Goal: Task Accomplishment & Management: Complete application form

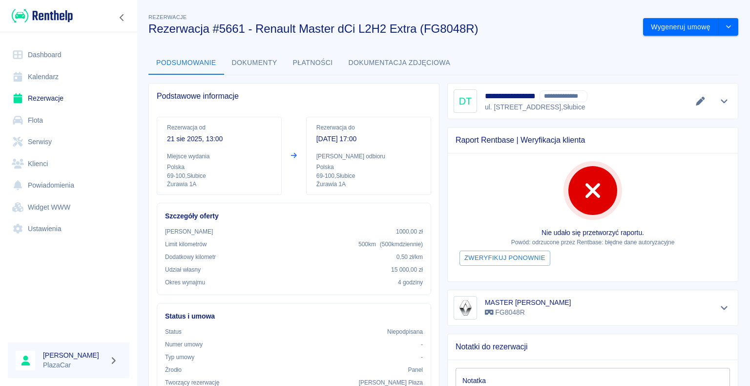
click at [49, 57] on link "Dashboard" at bounding box center [69, 55] width 122 height 22
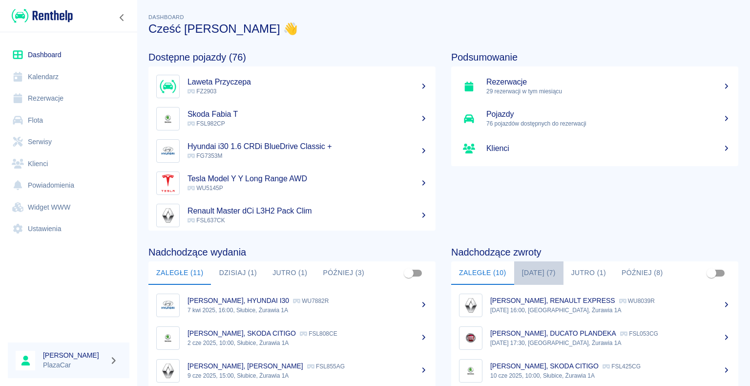
click at [534, 273] on button "[DATE] (7)" at bounding box center [538, 272] width 49 height 23
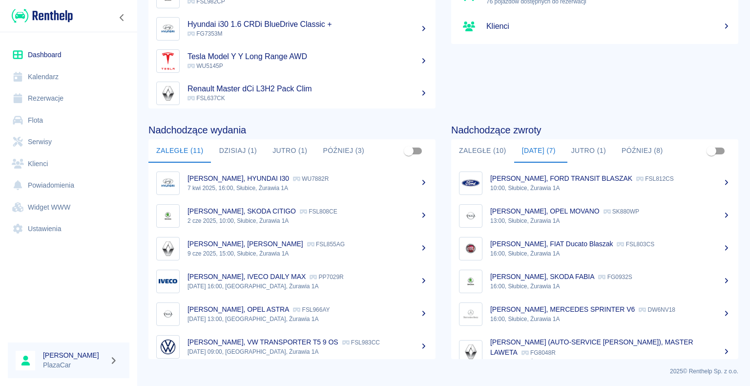
scroll to position [123, 0]
click at [550, 276] on p "[PERSON_NAME], SKODA FABIA" at bounding box center [542, 276] width 104 height 8
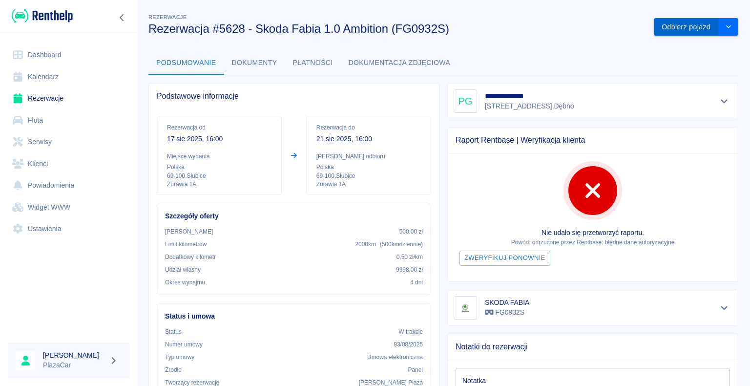
click at [670, 25] on button "Odbierz pojazd" at bounding box center [686, 27] width 65 height 18
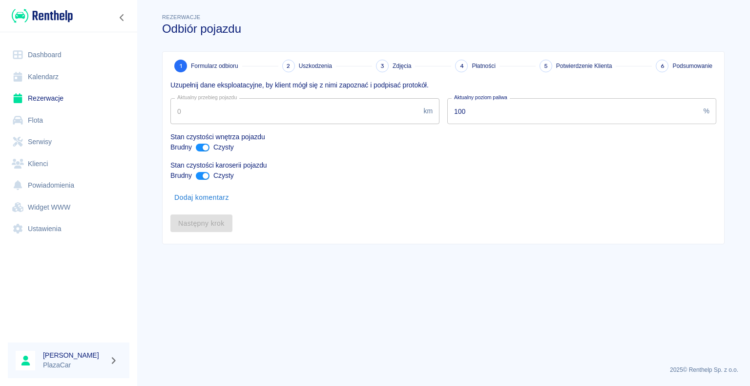
type input "239680"
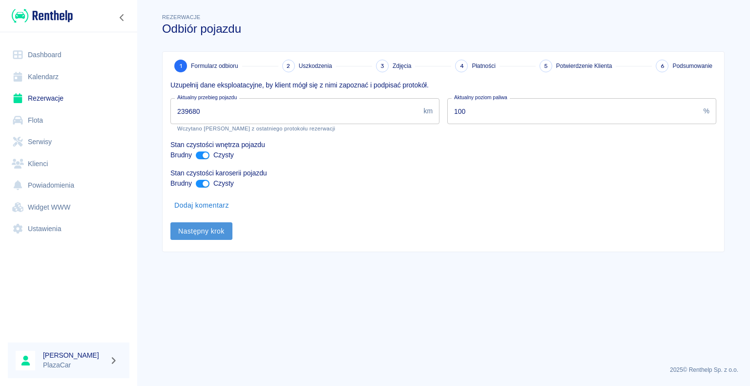
click at [199, 230] on button "Następny krok" at bounding box center [201, 231] width 62 height 18
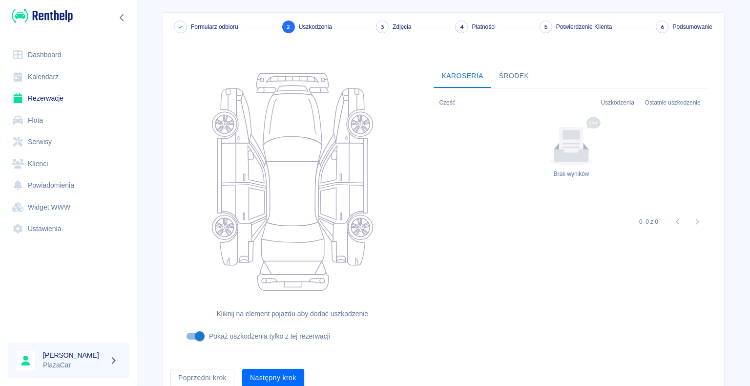
scroll to position [80, 0]
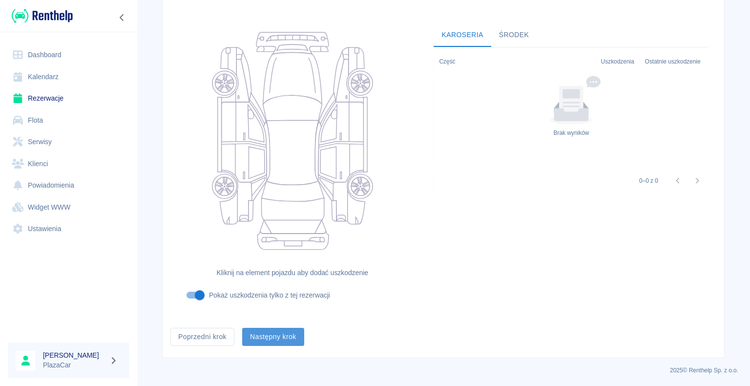
click at [270, 339] on button "Następny krok" at bounding box center [273, 337] width 62 height 18
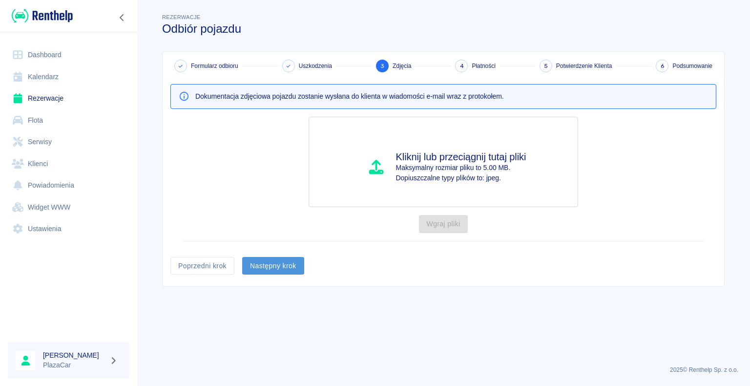
click at [274, 261] on button "Następny krok" at bounding box center [273, 266] width 62 height 18
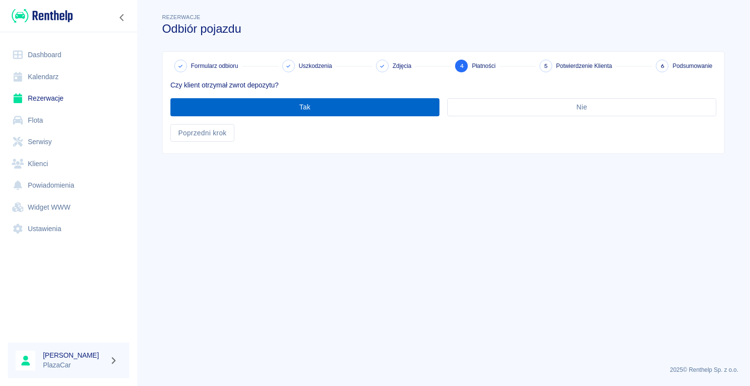
click at [304, 105] on button "Tak" at bounding box center [304, 107] width 269 height 18
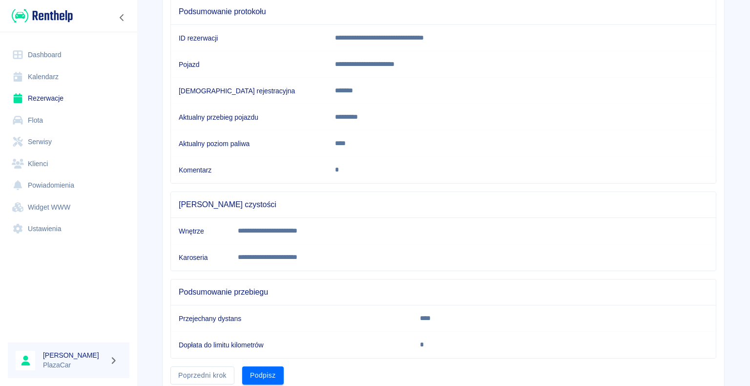
scroll to position [136, 0]
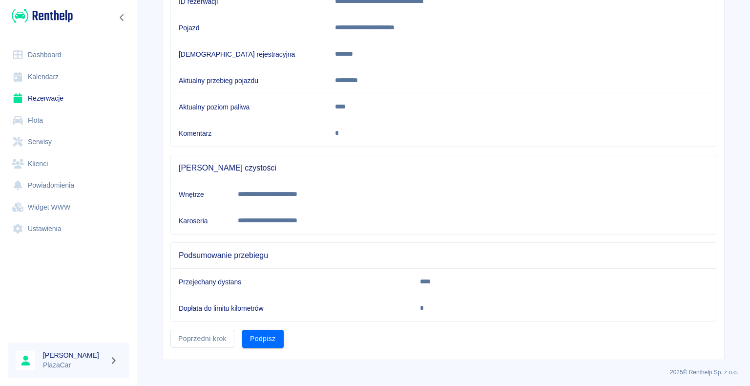
click at [259, 333] on button "Podpisz" at bounding box center [263, 339] width 42 height 18
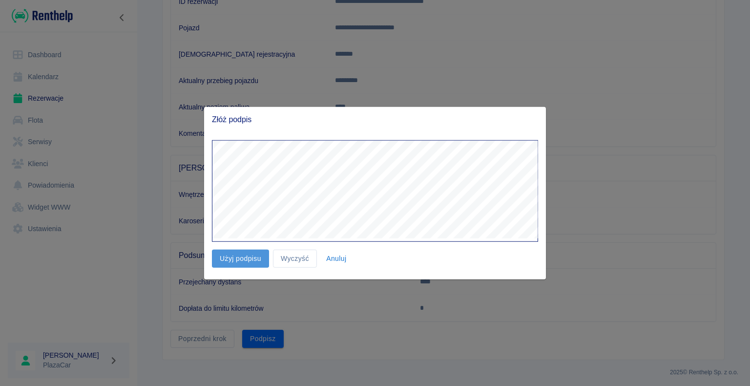
click at [238, 256] on button "Użyj podpisu" at bounding box center [240, 259] width 57 height 18
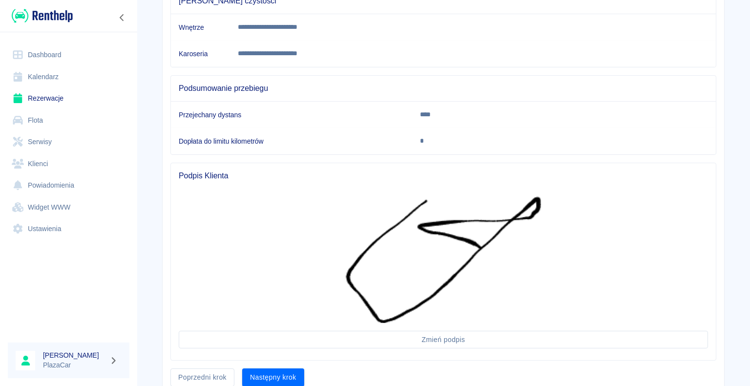
scroll to position [341, 0]
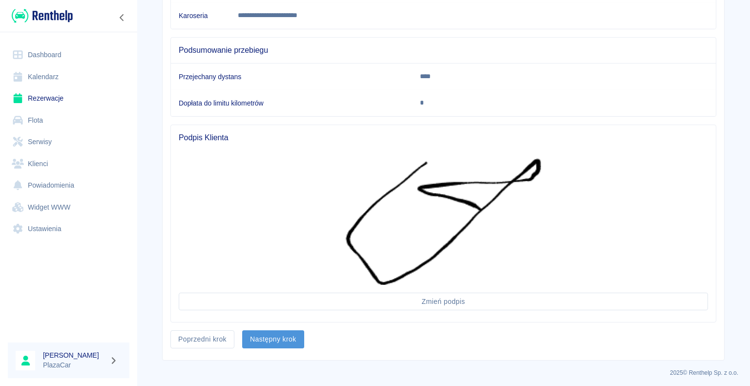
click at [262, 336] on button "Następny krok" at bounding box center [273, 339] width 62 height 18
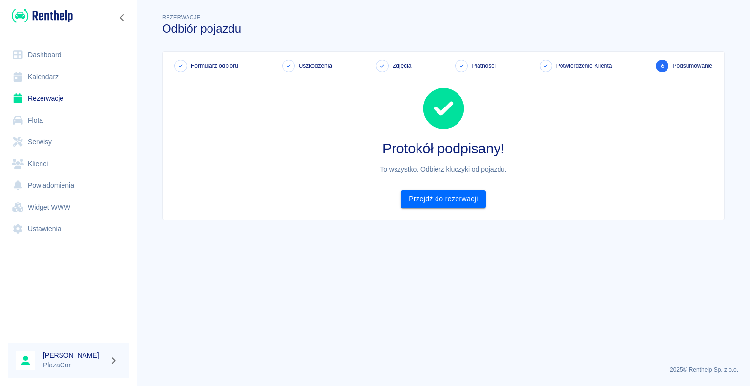
scroll to position [0, 0]
click at [443, 198] on link "Przejdź do rezerwacji" at bounding box center [443, 199] width 84 height 18
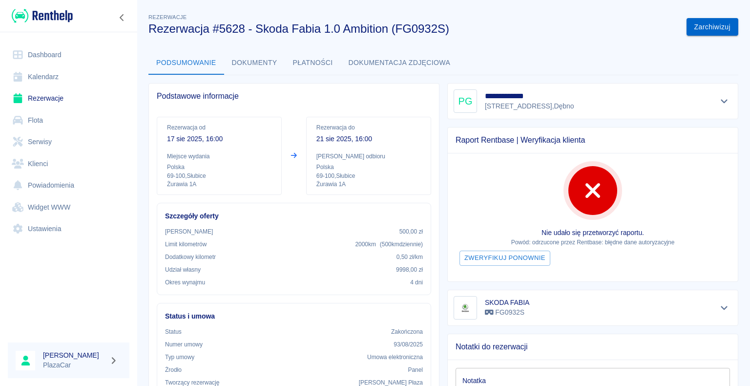
click at [700, 27] on button "Zarchiwizuj" at bounding box center [713, 27] width 52 height 18
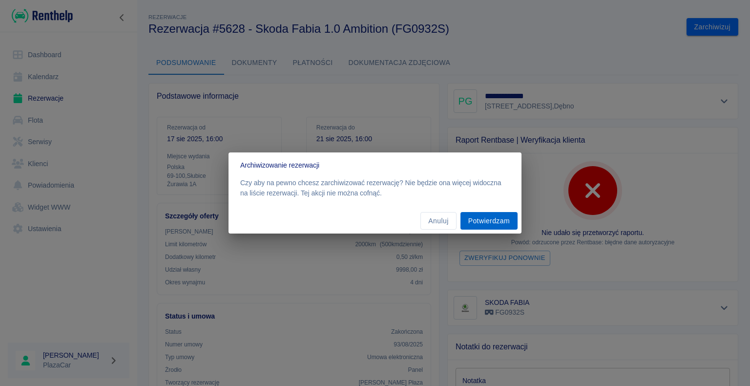
click at [485, 220] on button "Potwierdzam" at bounding box center [489, 221] width 57 height 18
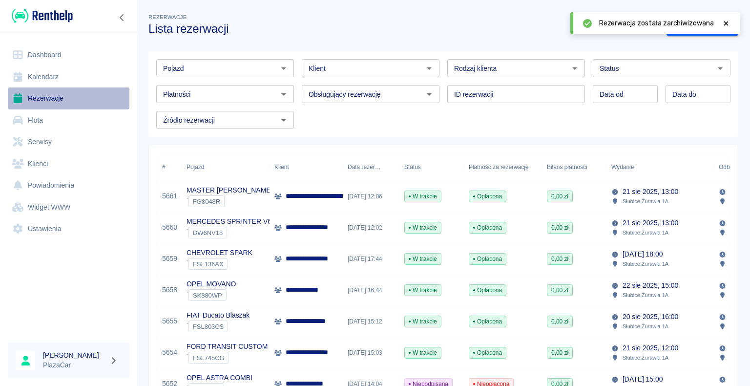
click at [54, 97] on link "Rezerwacje" at bounding box center [69, 98] width 122 height 22
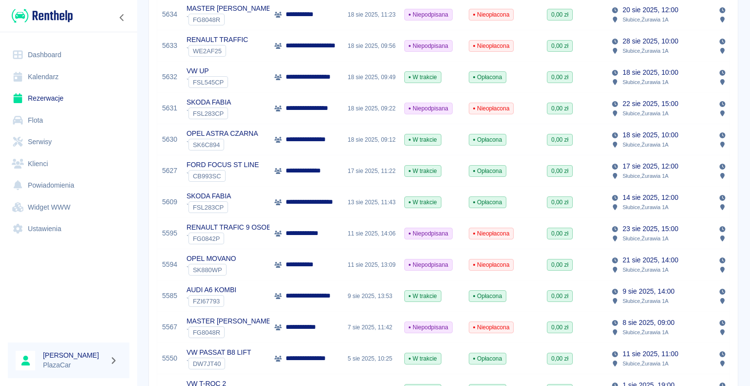
scroll to position [586, 0]
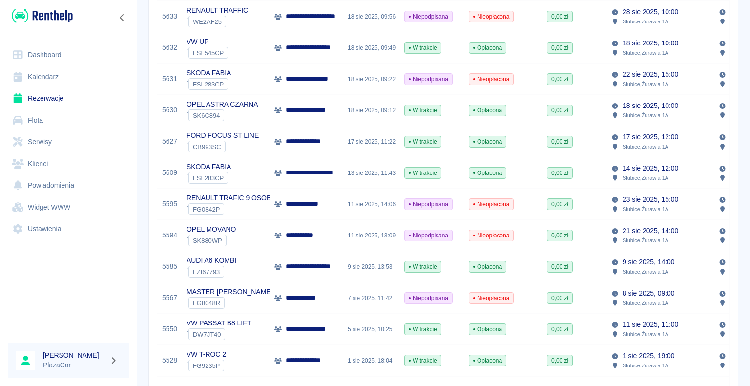
click at [251, 200] on p "RENAULT TRAFIC 9 OSOBOWY" at bounding box center [237, 198] width 101 height 10
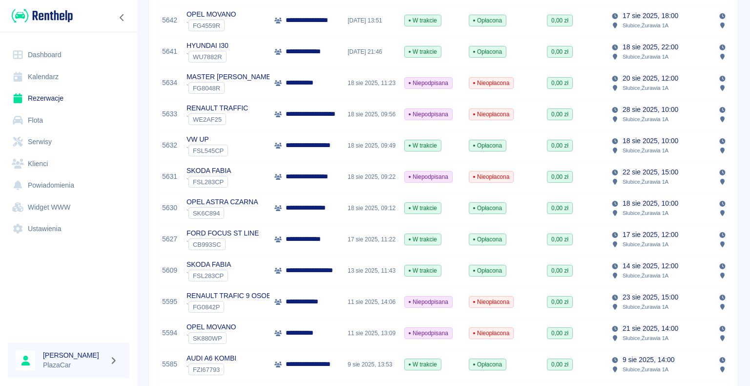
scroll to position [537, 0]
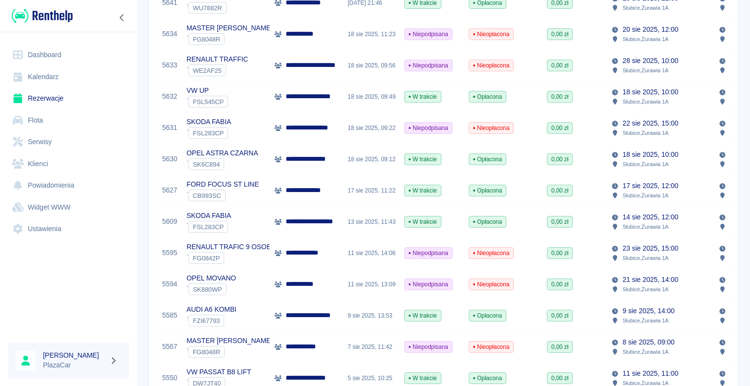
click at [247, 253] on div "` FG0842P" at bounding box center [237, 258] width 101 height 12
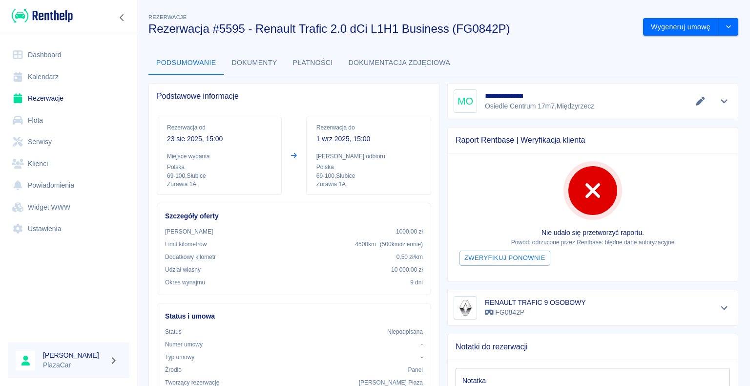
click at [43, 99] on link "Rezerwacje" at bounding box center [69, 98] width 122 height 22
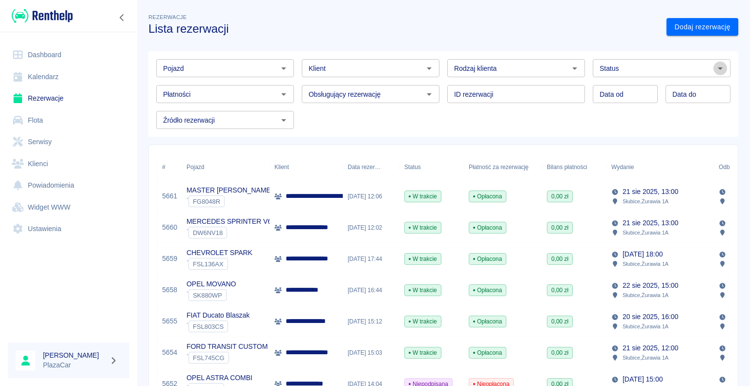
click at [715, 65] on icon "Otwórz" at bounding box center [721, 69] width 12 height 12
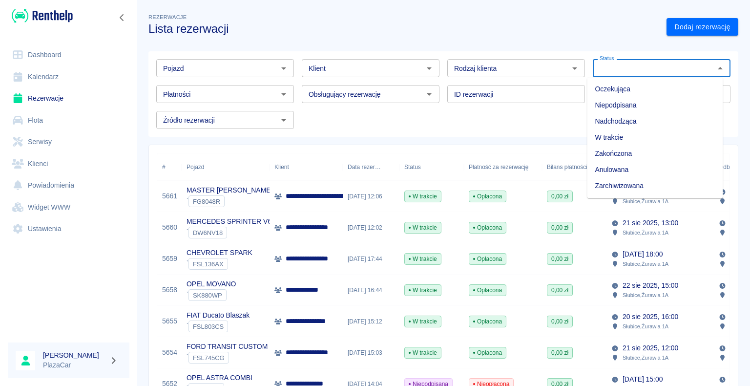
click at [641, 186] on li "Zarchiwizowana" at bounding box center [655, 186] width 136 height 16
type input "Zarchiwizowana"
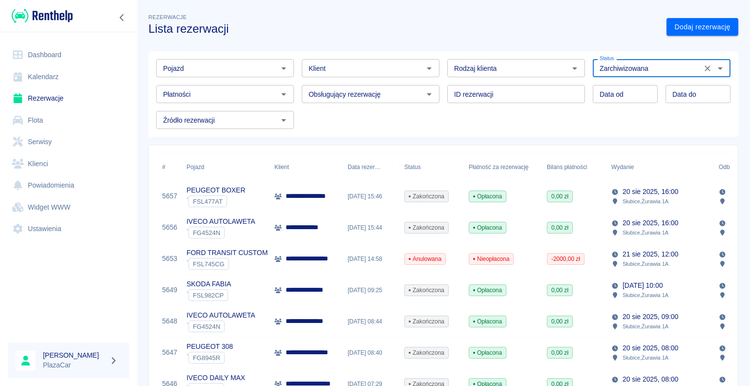
click at [280, 68] on icon "Otwórz" at bounding box center [284, 69] width 12 height 12
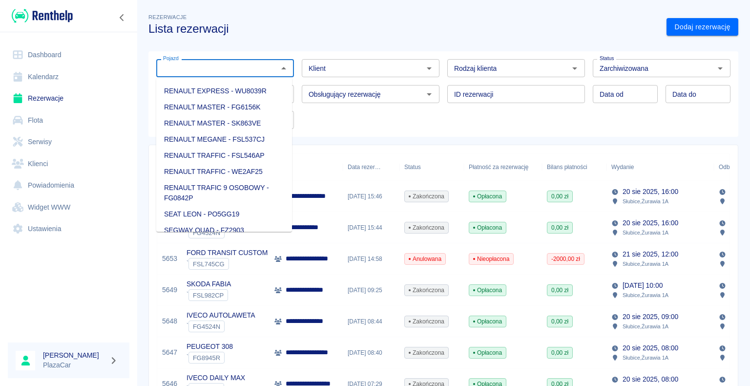
scroll to position [1026, 0]
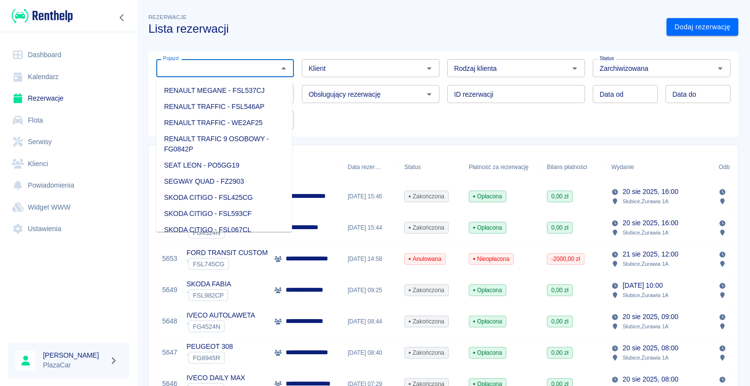
click at [203, 157] on li "RENAULT TRAFIC 9 OSOBOWY - FG0842P" at bounding box center [224, 144] width 136 height 26
type input "RENAULT TRAFIC 9 OSOBOWY - FG0842P"
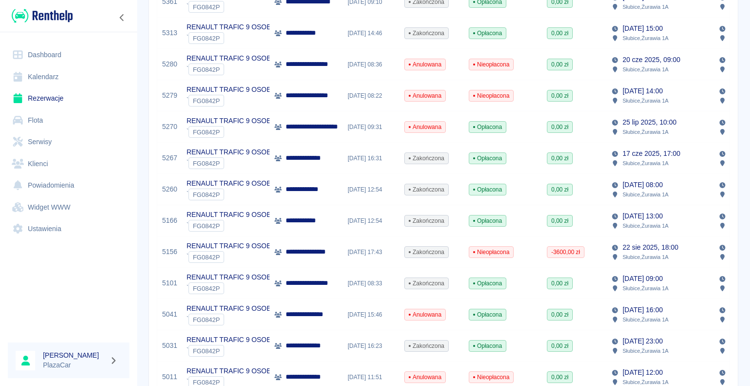
scroll to position [391, 0]
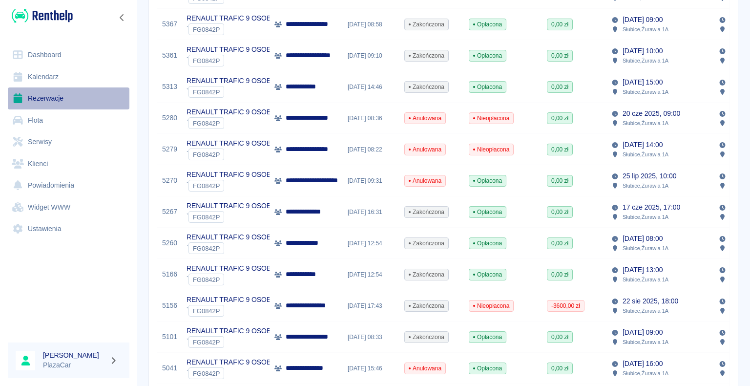
click at [46, 96] on link "Rezerwacje" at bounding box center [69, 98] width 122 height 22
click at [49, 98] on link "Rezerwacje" at bounding box center [69, 98] width 122 height 22
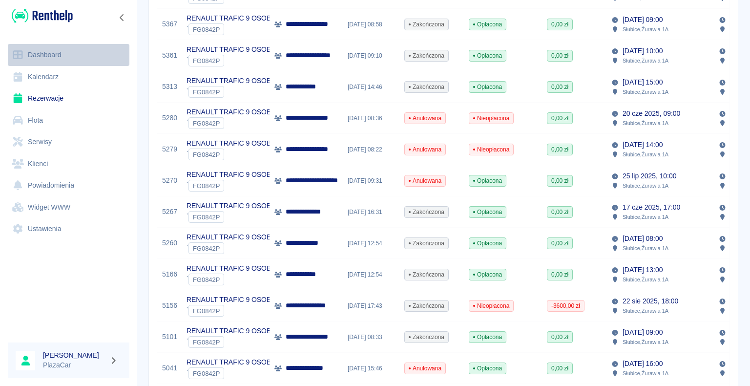
click at [61, 54] on link "Dashboard" at bounding box center [69, 55] width 122 height 22
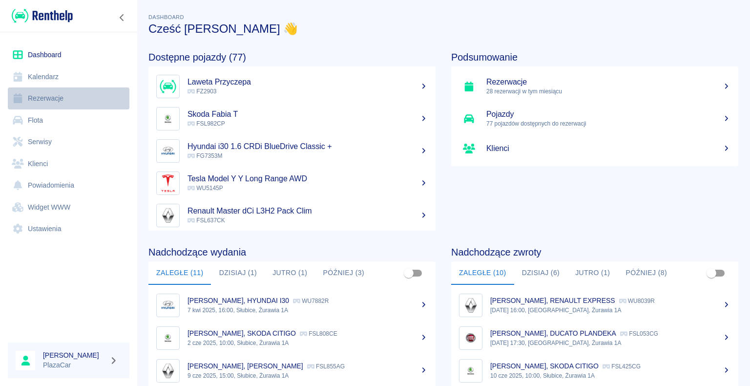
click at [53, 99] on link "Rezerwacje" at bounding box center [69, 98] width 122 height 22
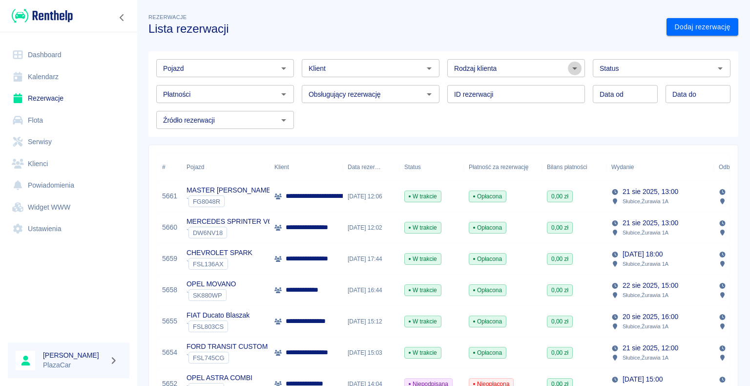
click at [569, 67] on icon "Otwórz" at bounding box center [575, 69] width 12 height 12
click at [477, 86] on li "Osoba prywatna" at bounding box center [512, 89] width 136 height 16
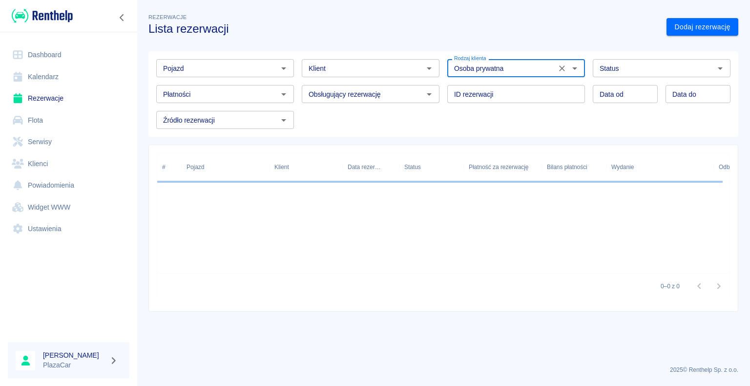
type input "Osoba prywatna"
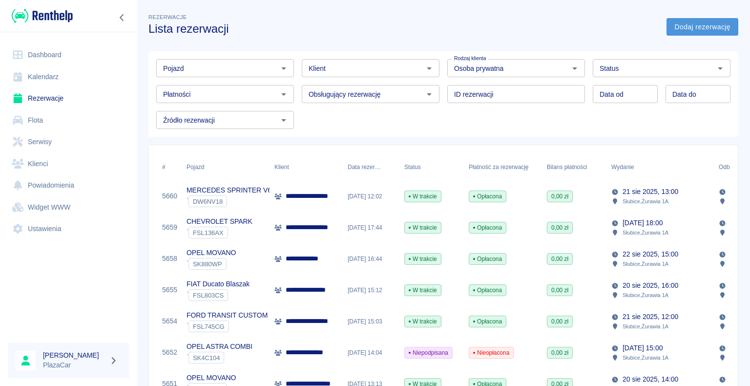
click at [675, 24] on link "Dodaj rezerwację" at bounding box center [703, 27] width 72 height 18
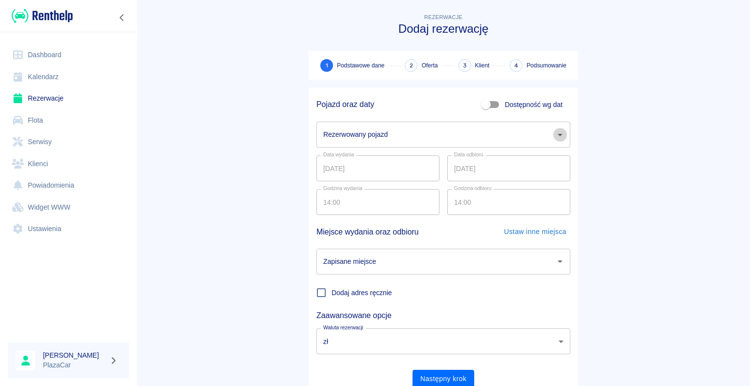
click at [555, 138] on icon "Otwórz" at bounding box center [560, 135] width 12 height 12
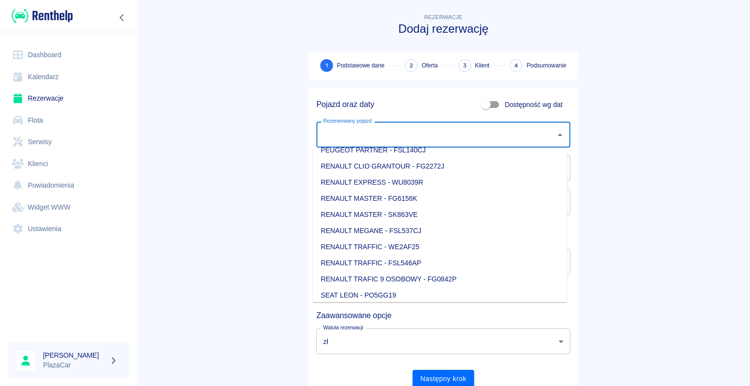
scroll to position [879, 0]
click at [395, 263] on li "RENAULT TRAFIC 9 OSOBOWY - FG0842P" at bounding box center [440, 263] width 254 height 16
type input "RENAULT TRAFIC 9 OSOBOWY - FG0842P"
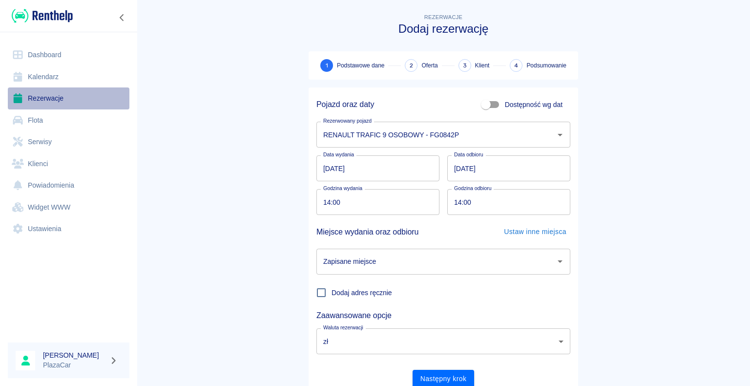
click at [50, 97] on link "Rezerwacje" at bounding box center [69, 98] width 122 height 22
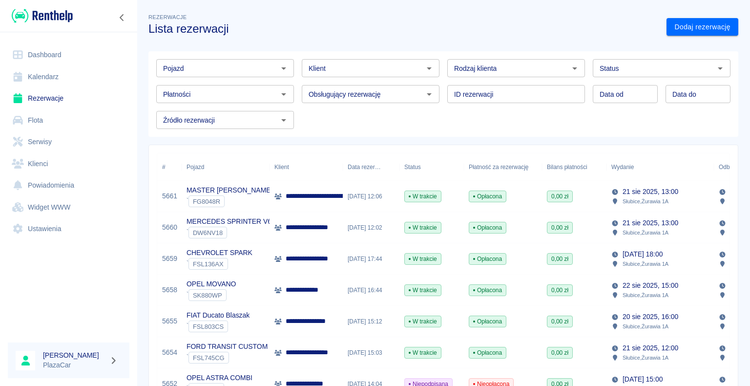
click at [427, 69] on icon "Otwórz" at bounding box center [429, 68] width 5 height 2
click at [330, 65] on input "Klient" at bounding box center [363, 68] width 116 height 12
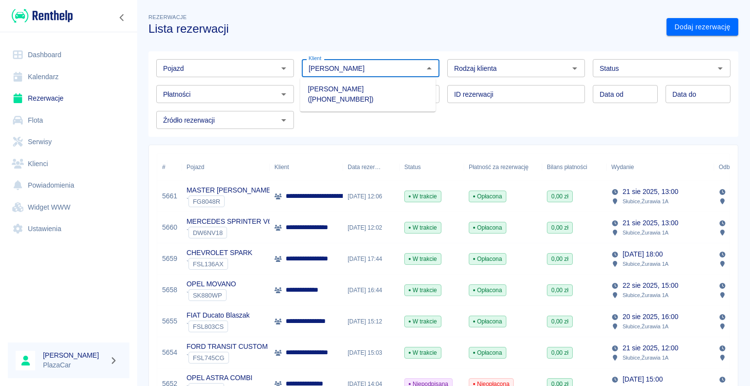
click at [349, 89] on li "[PERSON_NAME] ([PHONE_NUMBER])" at bounding box center [368, 94] width 136 height 26
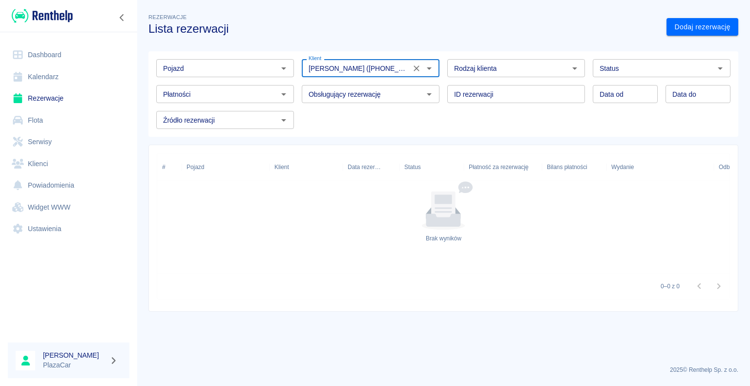
type input "[PERSON_NAME] ([PHONE_NUMBER])"
click at [455, 22] on h3 "Lista rezerwacji" at bounding box center [403, 29] width 510 height 14
click at [283, 68] on icon "Otwórz" at bounding box center [283, 68] width 5 height 2
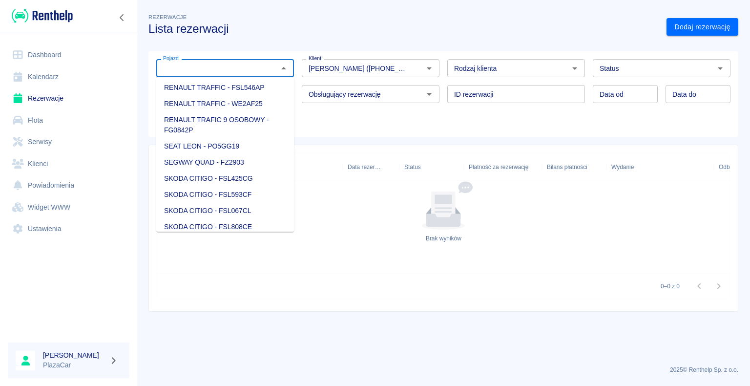
scroll to position [1026, 0]
click at [243, 137] on li "RENAULT TRAFIC 9 OSOBOWY - FG0842P" at bounding box center [225, 123] width 138 height 26
type input "RENAULT TRAFIC 9 OSOBOWY - FG0842P"
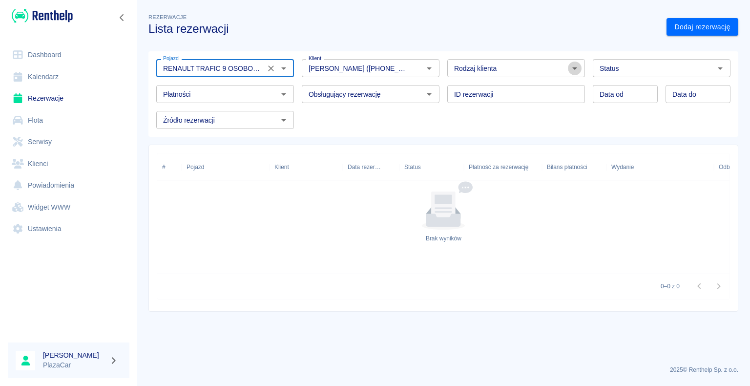
click at [576, 68] on icon "Otwórz" at bounding box center [575, 69] width 12 height 12
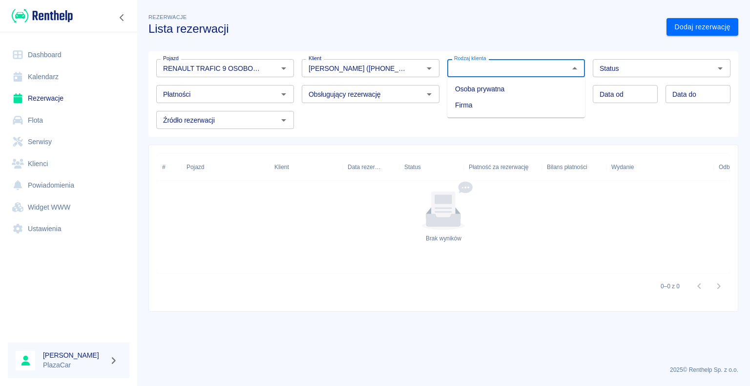
click at [547, 89] on li "Osoba prywatna" at bounding box center [516, 89] width 138 height 16
type input "Osoba prywatna"
click at [690, 27] on link "Dodaj rezerwację" at bounding box center [703, 27] width 72 height 18
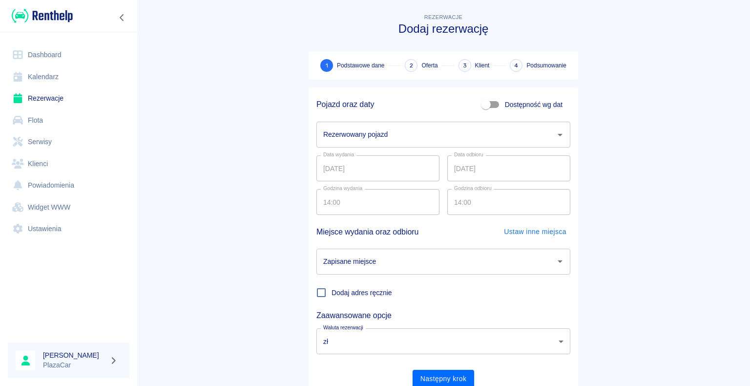
click at [558, 134] on icon "Otwórz" at bounding box center [560, 135] width 12 height 12
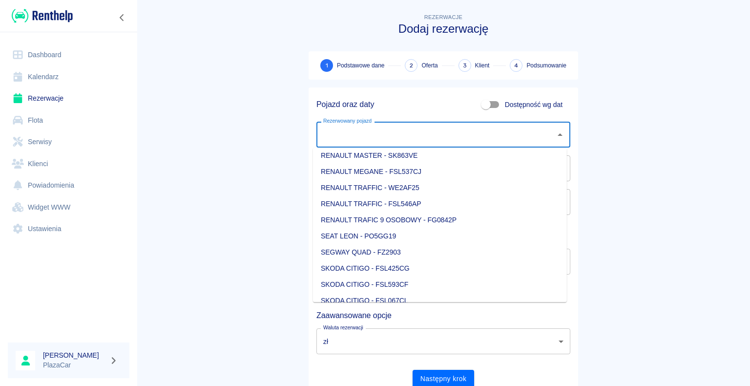
scroll to position [928, 0]
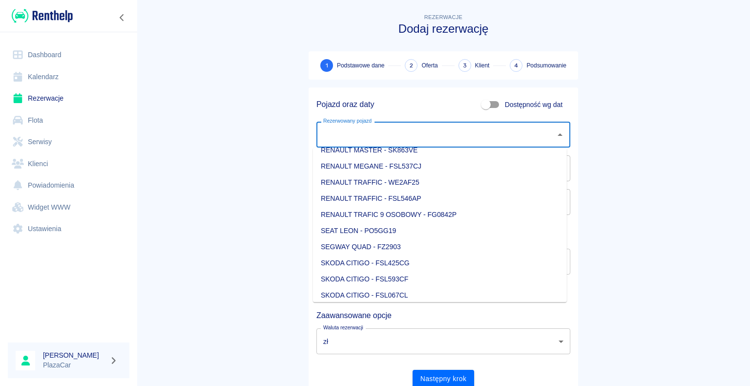
click at [421, 216] on li "RENAULT TRAFIC 9 OSOBOWY - FG0842P" at bounding box center [440, 215] width 254 height 16
type input "RENAULT TRAFIC 9 OSOBOWY - FG0842P"
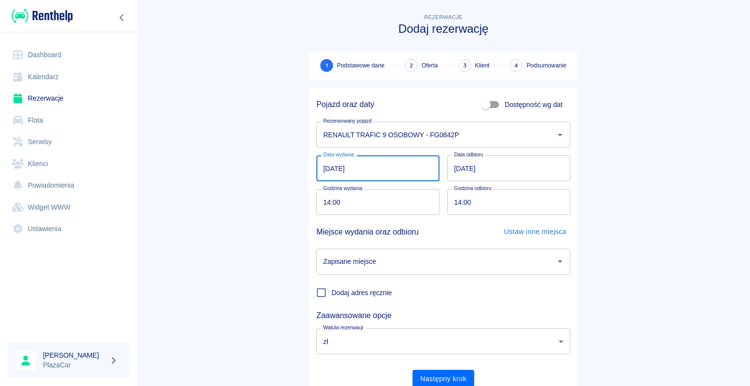
click at [325, 167] on input "[DATE]" at bounding box center [378, 168] width 123 height 26
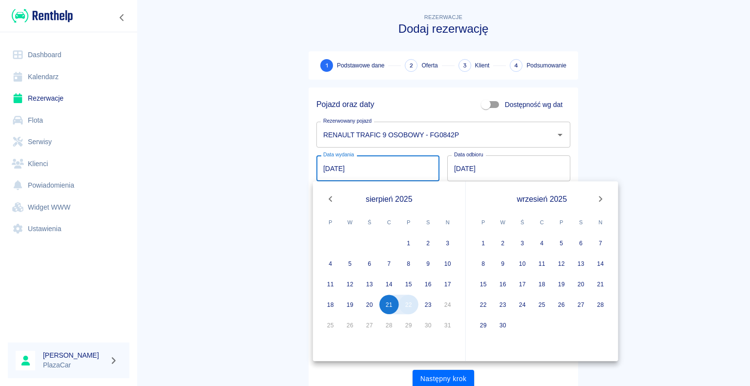
click at [408, 306] on button "22" at bounding box center [409, 305] width 20 height 20
type input "[DATE]"
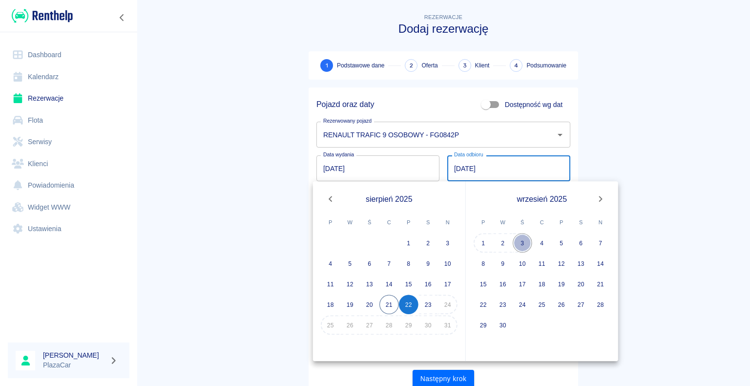
click at [524, 241] on button "3" at bounding box center [523, 243] width 20 height 20
type input "[DATE]"
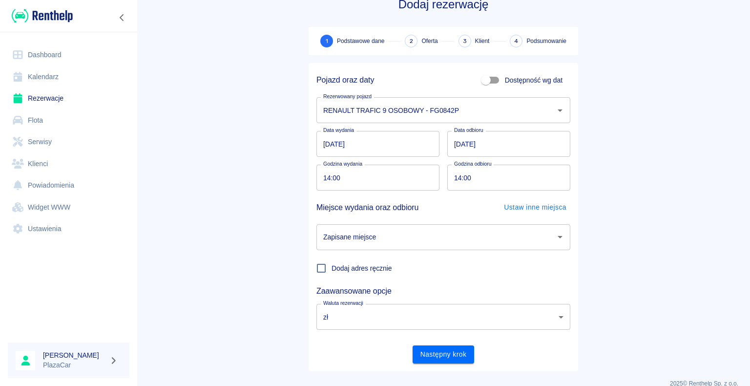
scroll to position [38, 0]
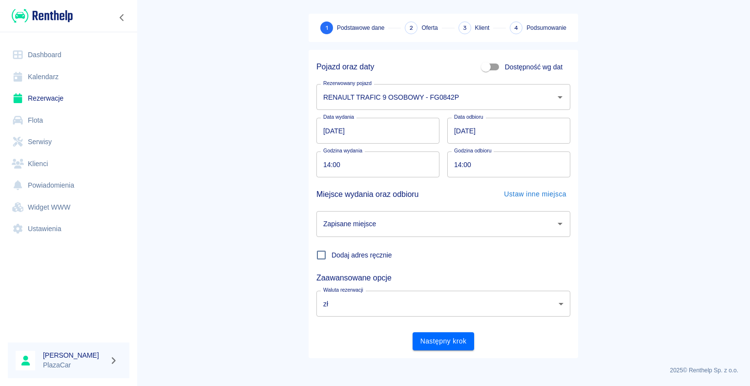
click at [557, 224] on icon "Otwórz" at bounding box center [560, 224] width 12 height 12
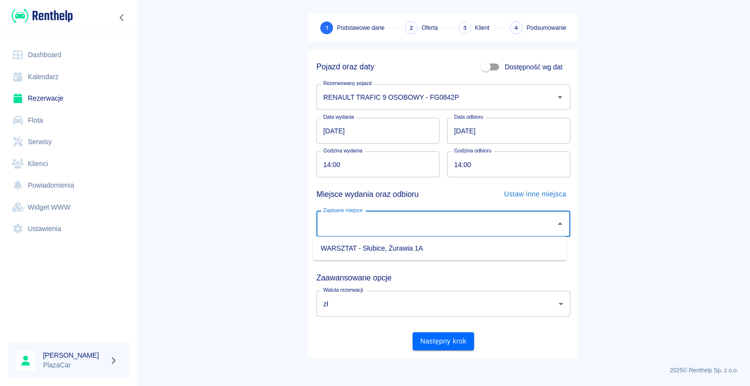
click at [499, 245] on li "WARSZTAT - Słubice, Żurawia 1A" at bounding box center [440, 248] width 254 height 16
type input "WARSZTAT - Słubice, Żurawia 1A"
click at [440, 343] on button "Następny krok" at bounding box center [444, 341] width 62 height 18
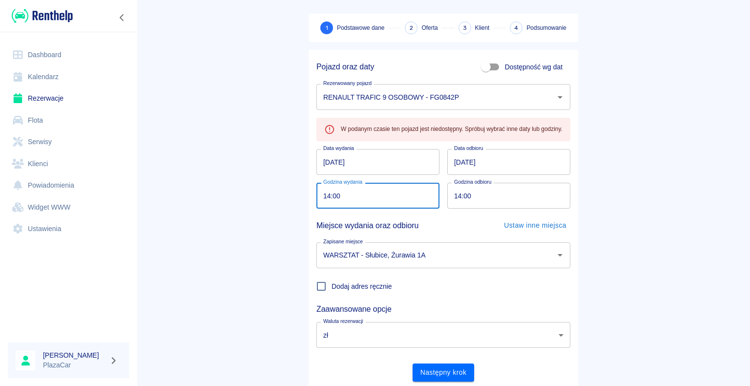
click at [325, 194] on input "14:00" at bounding box center [375, 196] width 116 height 26
type input "09:00"
click at [243, 192] on main "Rezerwacje Dodaj rezerwację 1 Podstawowe dane 2 Oferta 3 Klient 4 Podsumowanie …" at bounding box center [443, 181] width 613 height 415
click at [458, 195] on input "14:00" at bounding box center [505, 196] width 116 height 26
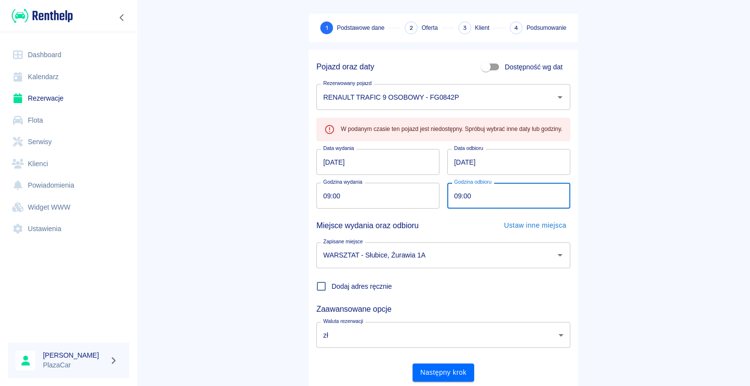
click at [236, 190] on main "Rezerwacje Dodaj rezerwację 1 Podstawowe dane 2 Oferta 3 Klient 4 Podsumowanie …" at bounding box center [443, 181] width 613 height 415
click at [434, 371] on button "Następny krok" at bounding box center [444, 372] width 62 height 18
click at [456, 194] on input "09:00" at bounding box center [505, 196] width 116 height 26
type input "14:00"
click at [188, 236] on main "Rezerwacje Dodaj rezerwację 1 Podstawowe dane 2 Oferta 3 Klient 4 Podsumowanie …" at bounding box center [443, 181] width 613 height 415
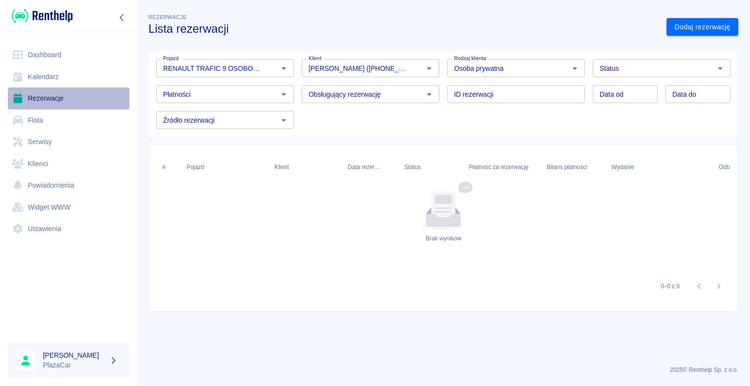
click at [48, 100] on link "Rezerwacje" at bounding box center [69, 98] width 122 height 22
click at [271, 71] on icon "Wyczyść" at bounding box center [271, 68] width 10 height 10
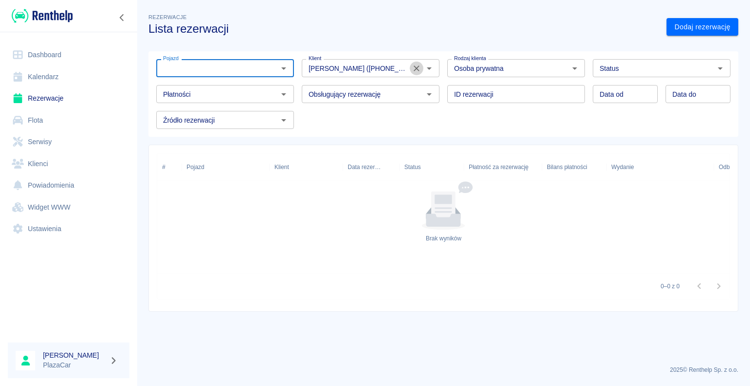
click at [412, 67] on icon "Wyczyść" at bounding box center [417, 68] width 10 height 10
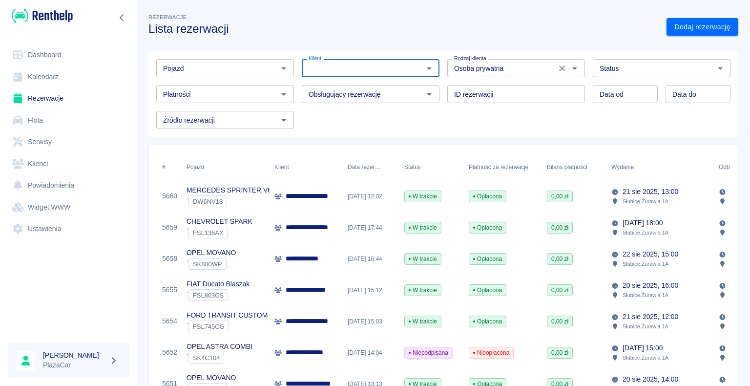
click at [557, 69] on icon "Wyczyść" at bounding box center [562, 68] width 10 height 10
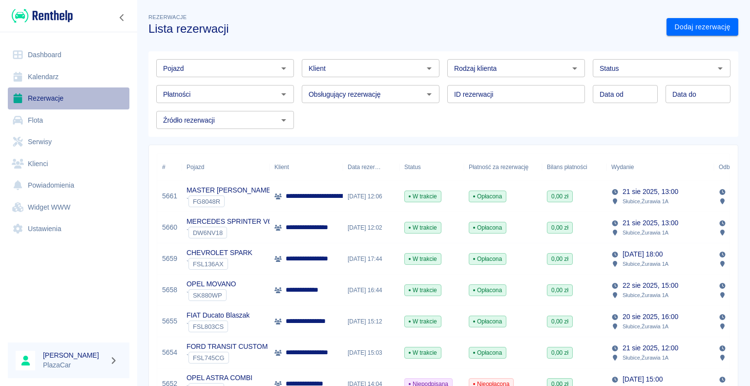
click at [49, 96] on link "Rezerwacje" at bounding box center [69, 98] width 122 height 22
click at [281, 68] on icon "Otwórz" at bounding box center [283, 68] width 5 height 2
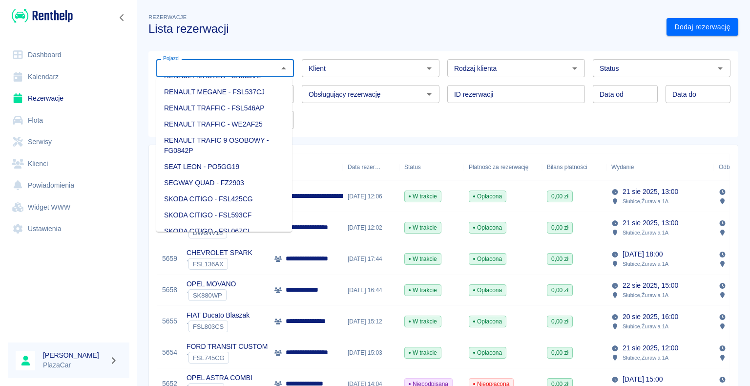
scroll to position [1026, 0]
click at [222, 157] on li "RENAULT TRAFIC 9 OSOBOWY - FG0842P" at bounding box center [224, 144] width 136 height 26
type input "RENAULT TRAFIC 9 OSOBOWY - FG0842P"
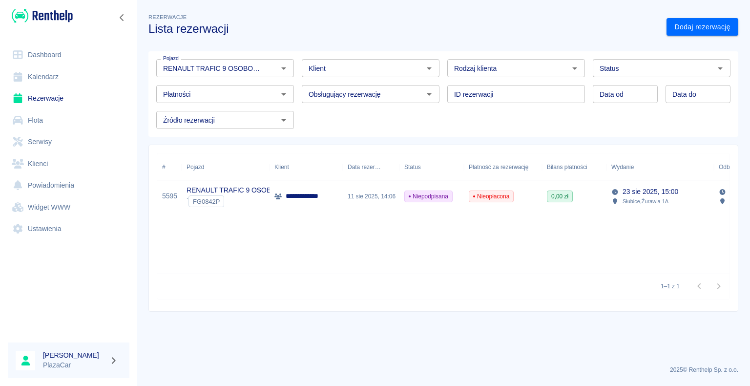
click at [237, 195] on div "` FG0842P" at bounding box center [237, 201] width 101 height 12
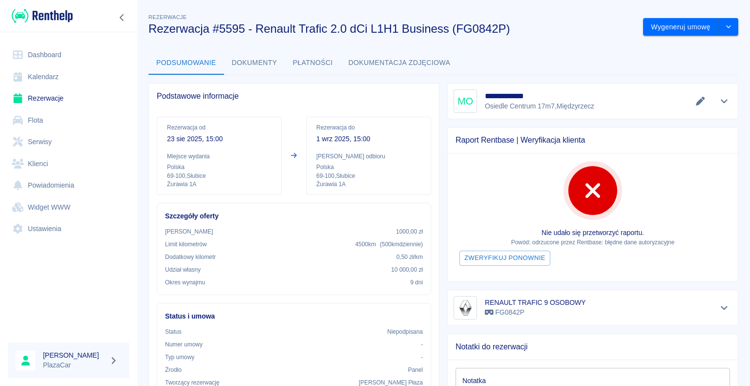
click at [66, 102] on link "Rezerwacje" at bounding box center [69, 98] width 122 height 22
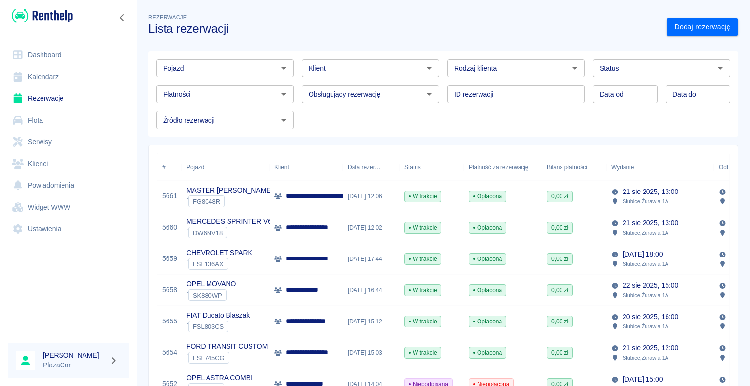
click at [249, 345] on p "FORD TRANSIT CUSTOM" at bounding box center [227, 346] width 81 height 10
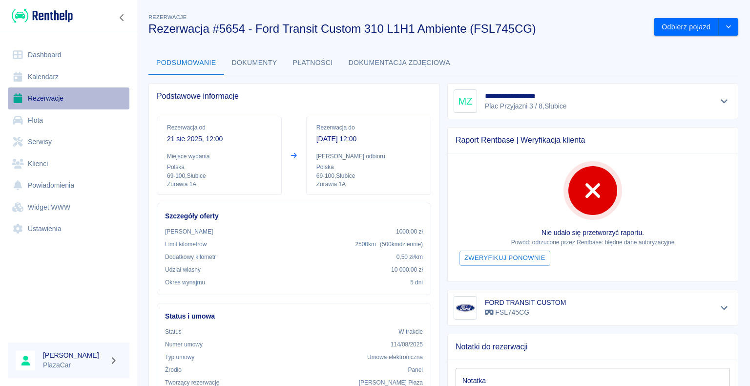
click at [58, 98] on link "Rezerwacje" at bounding box center [69, 98] width 122 height 22
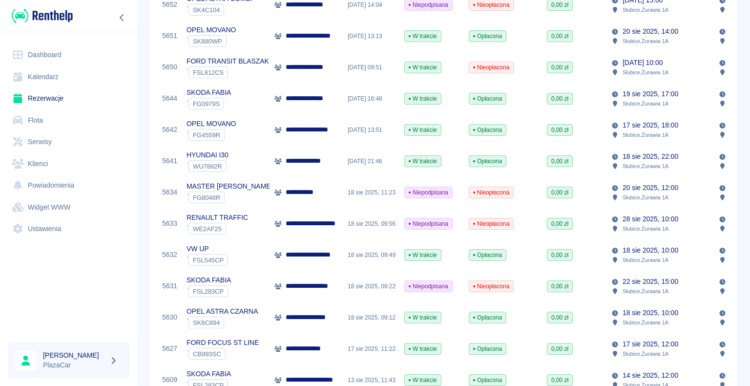
scroll to position [391, 0]
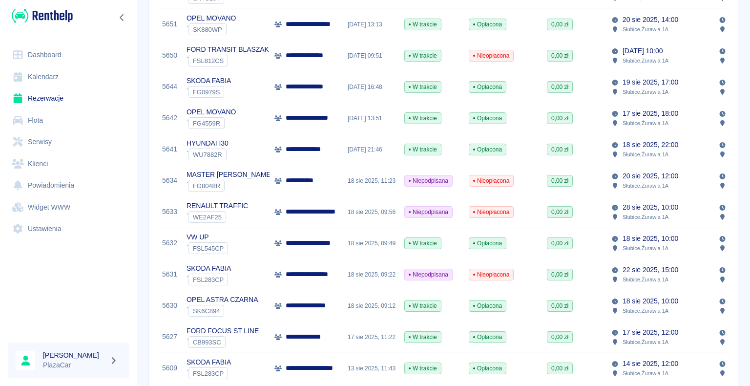
click at [242, 211] on div "` WE2AF25" at bounding box center [218, 217] width 62 height 12
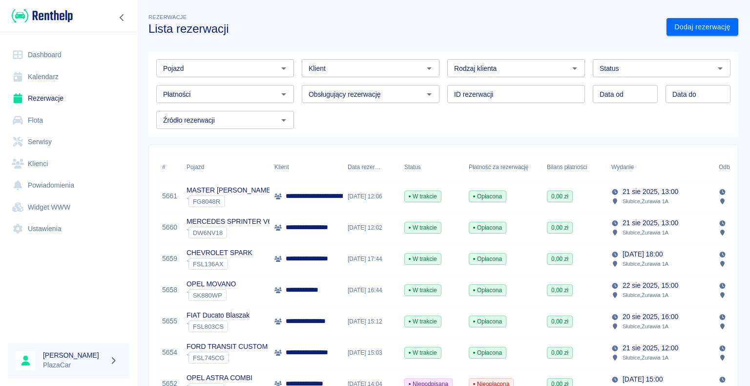
click at [424, 66] on icon "Otwórz" at bounding box center [429, 69] width 12 height 12
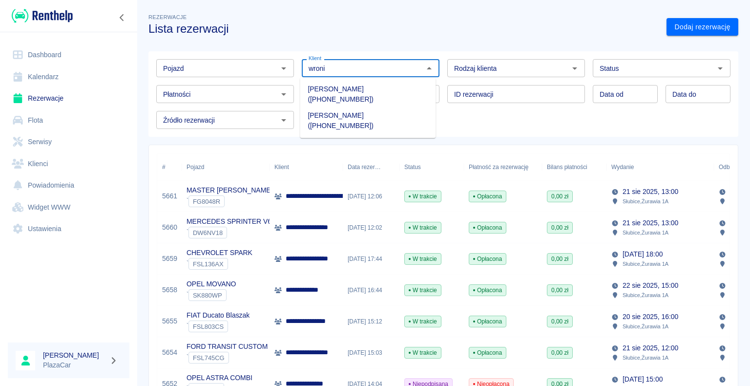
click at [340, 87] on li "[PERSON_NAME] ([PHONE_NUMBER])" at bounding box center [368, 94] width 136 height 26
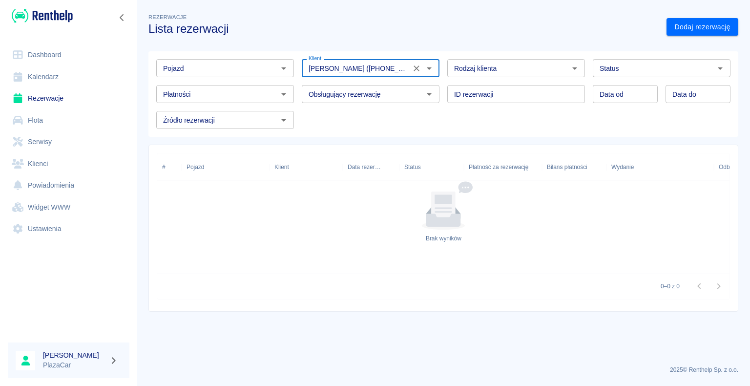
click at [283, 68] on icon "Otwórz" at bounding box center [283, 68] width 5 height 2
type input "[PERSON_NAME] ([PHONE_NUMBER])"
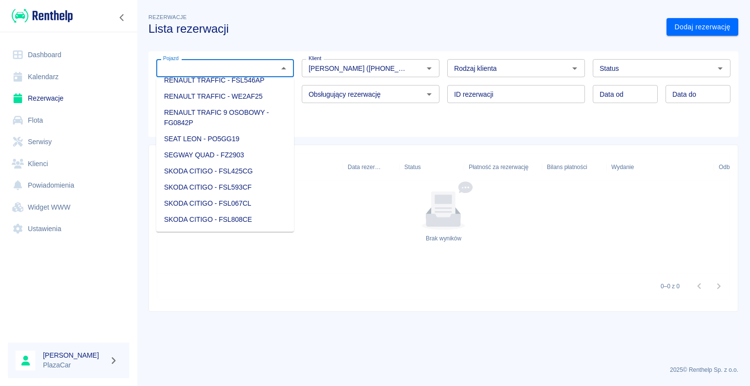
scroll to position [1026, 0]
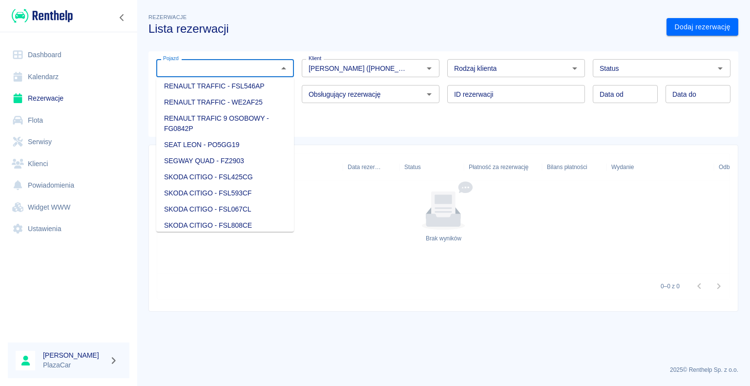
click at [255, 137] on li "RENAULT TRAFIC 9 OSOBOWY - FG0842P" at bounding box center [225, 123] width 138 height 26
type input "RENAULT TRAFIC 9 OSOBOWY - FG0842P"
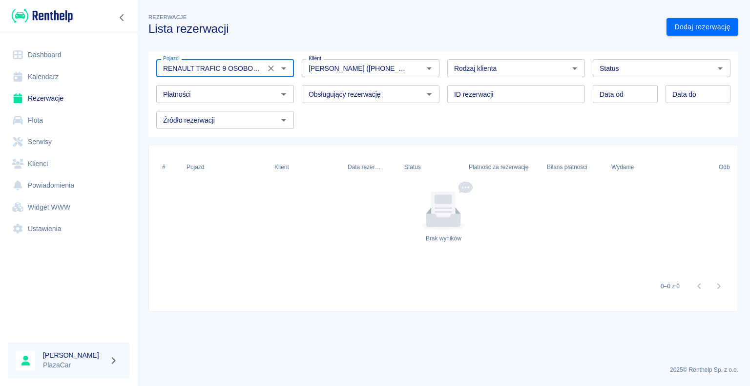
click at [577, 66] on icon "Otwórz" at bounding box center [575, 69] width 12 height 12
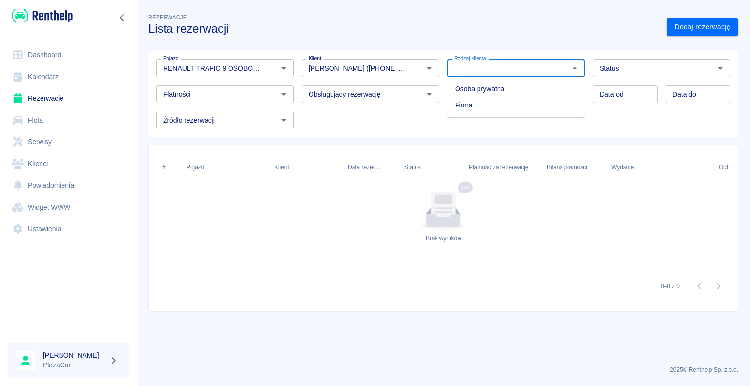
click at [535, 88] on li "Osoba prywatna" at bounding box center [516, 89] width 138 height 16
type input "Osoba prywatna"
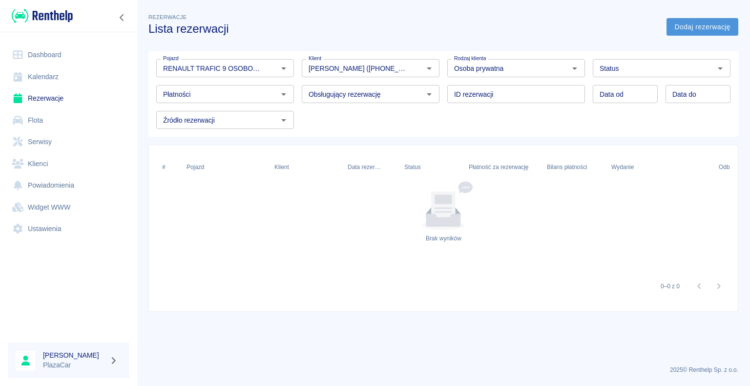
click at [686, 26] on link "Dodaj rezerwację" at bounding box center [703, 27] width 72 height 18
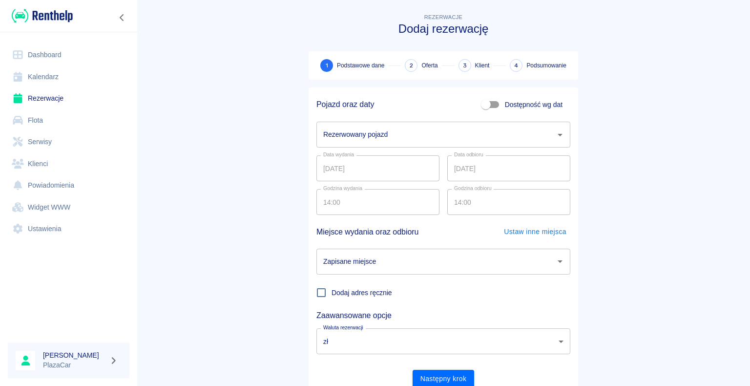
click at [554, 135] on icon "Otwórz" at bounding box center [560, 135] width 12 height 12
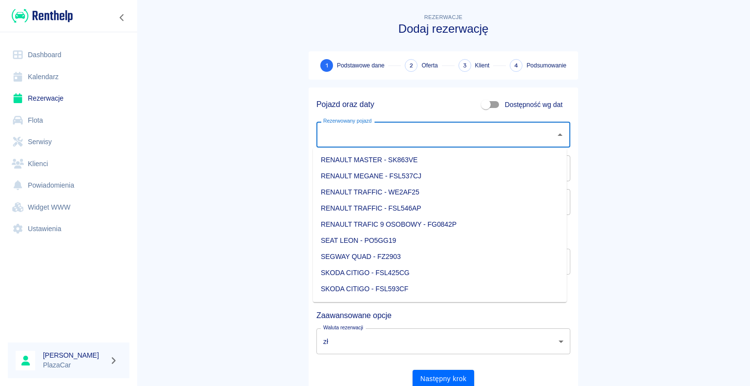
scroll to position [928, 0]
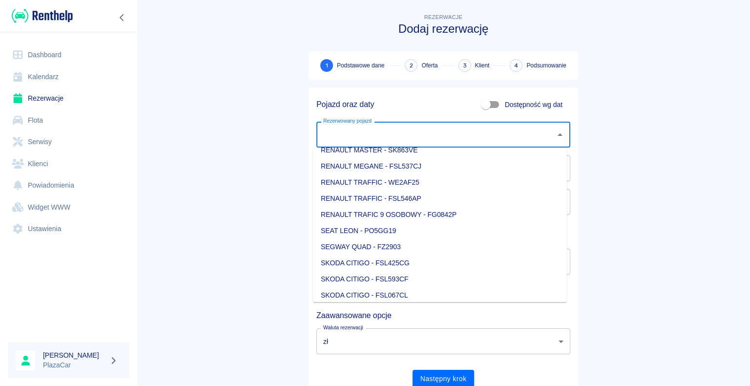
click at [408, 213] on li "RENAULT TRAFIC 9 OSOBOWY - FG0842P" at bounding box center [440, 215] width 254 height 16
type input "RENAULT TRAFIC 9 OSOBOWY - FG0842P"
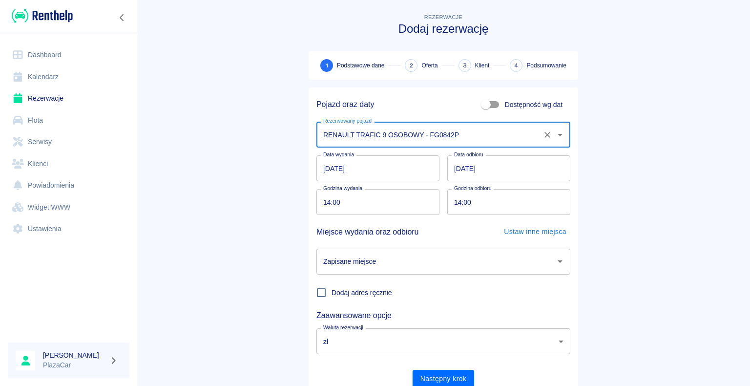
click at [327, 167] on input "[DATE]" at bounding box center [378, 168] width 123 height 26
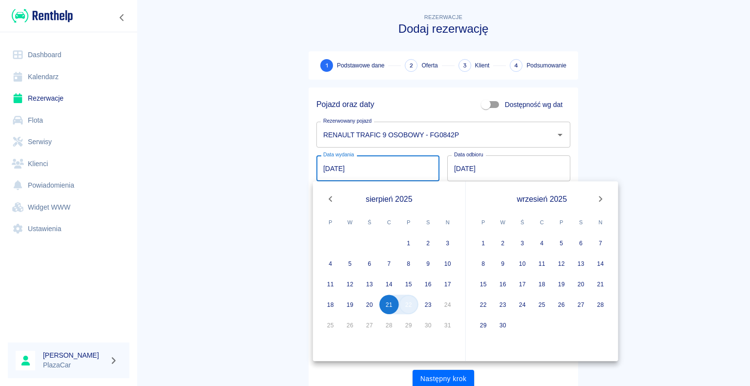
click at [407, 306] on button "22" at bounding box center [409, 305] width 20 height 20
type input "[DATE]"
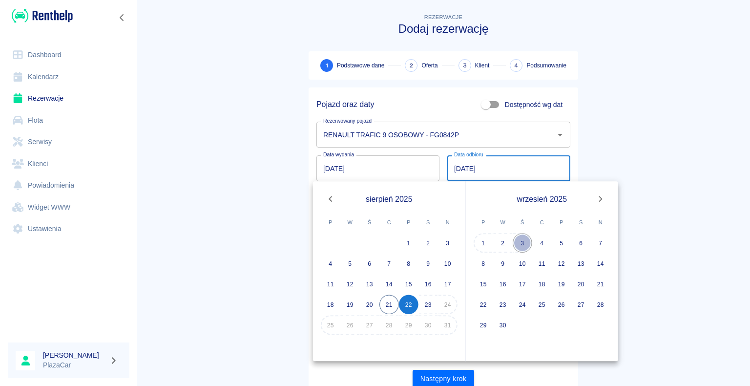
click at [524, 238] on button "3" at bounding box center [523, 243] width 20 height 20
type input "[DATE]"
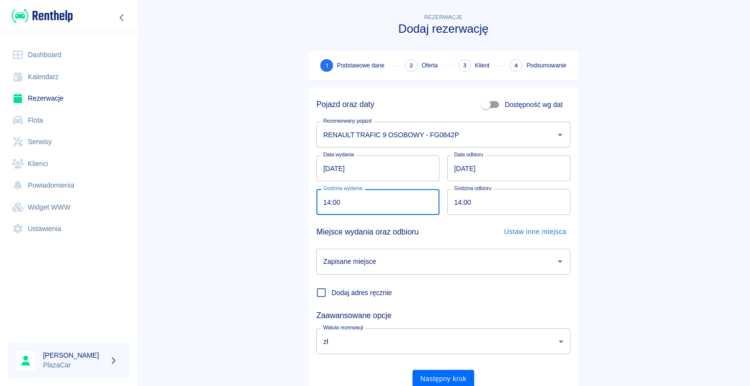
click at [338, 202] on input "14:00" at bounding box center [375, 202] width 116 height 26
type input "05:00"
click at [439, 375] on button "Następny krok" at bounding box center [444, 379] width 62 height 18
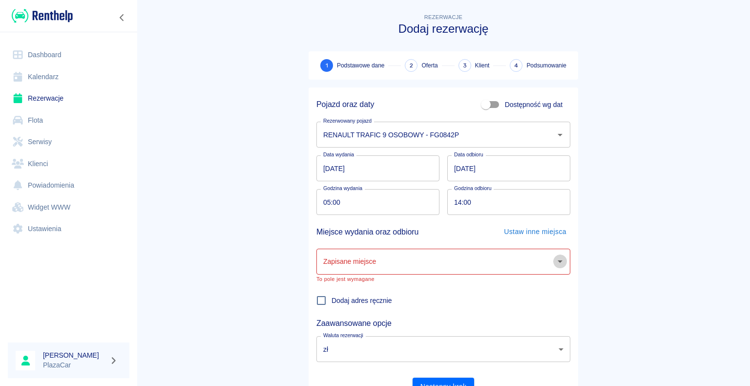
click at [558, 263] on icon "Otwórz" at bounding box center [560, 261] width 12 height 12
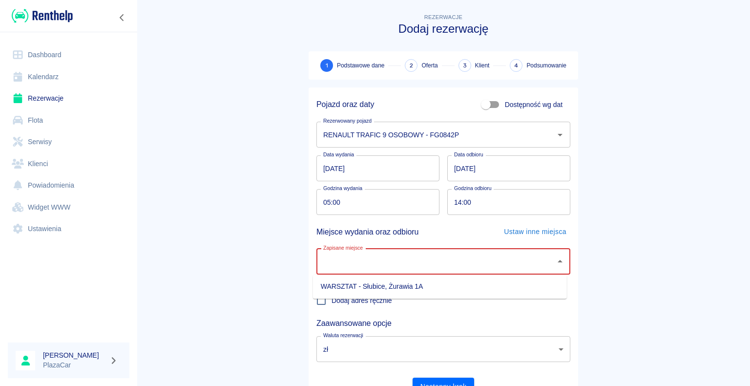
click at [488, 286] on li "WARSZTAT - Słubice, Żurawia 1A" at bounding box center [440, 286] width 254 height 16
type input "WARSZTAT - Słubice, Żurawia 1A"
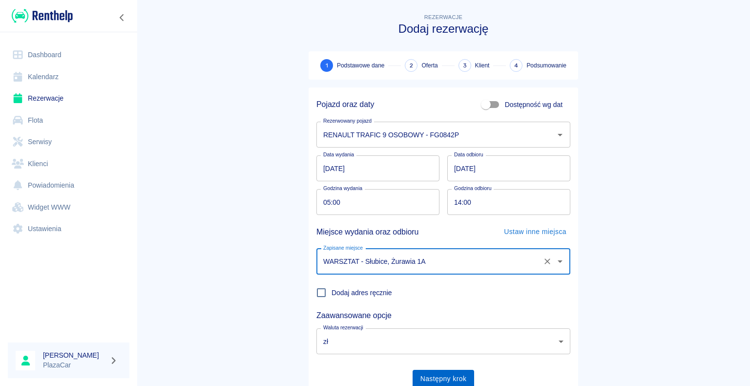
click at [442, 375] on button "Następny krok" at bounding box center [444, 379] width 62 height 18
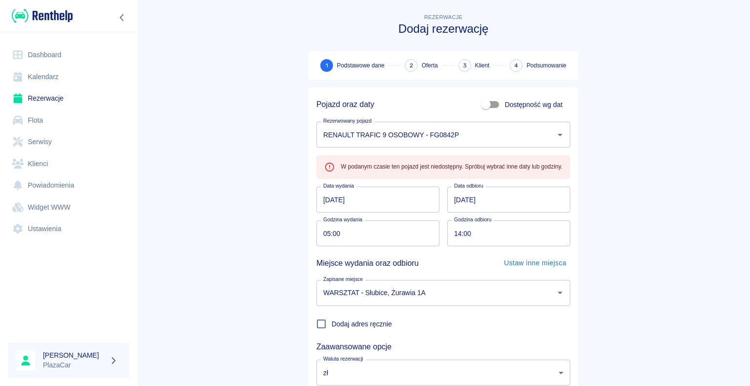
click at [326, 199] on input "[DATE]" at bounding box center [378, 200] width 123 height 26
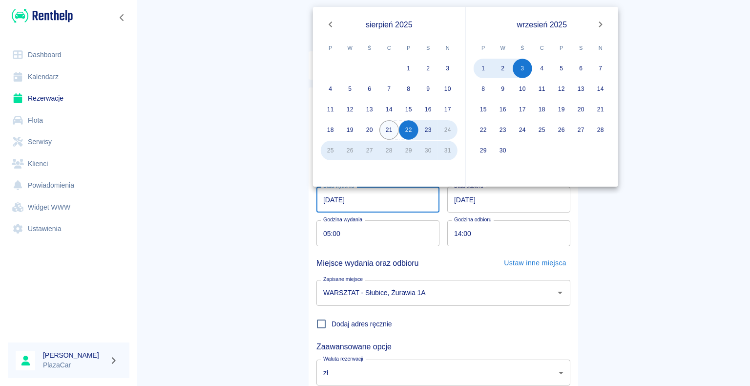
click at [389, 128] on button "21" at bounding box center [390, 130] width 20 height 20
type input "[DATE]"
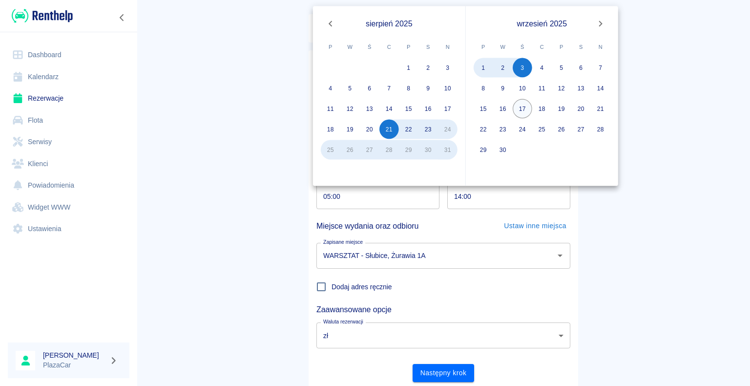
scroll to position [69, 0]
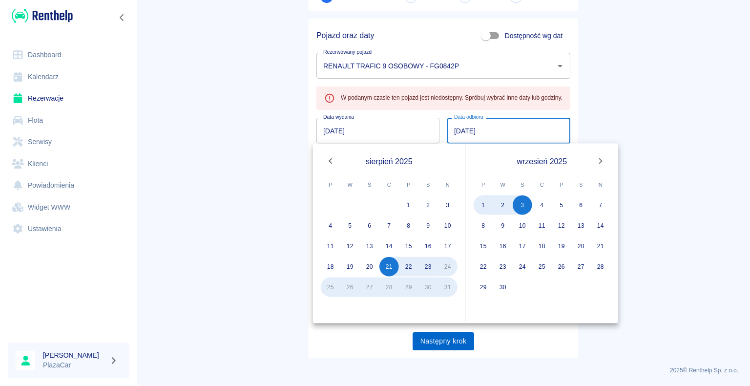
click at [438, 338] on button "Następny krok" at bounding box center [444, 341] width 62 height 18
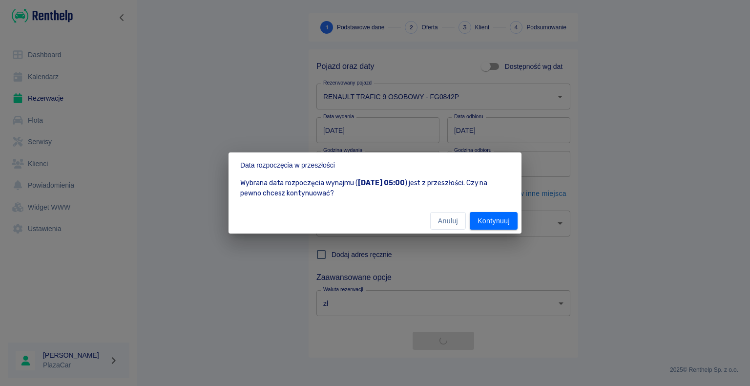
scroll to position [38, 0]
click at [452, 220] on button "Anuluj" at bounding box center [448, 221] width 36 height 18
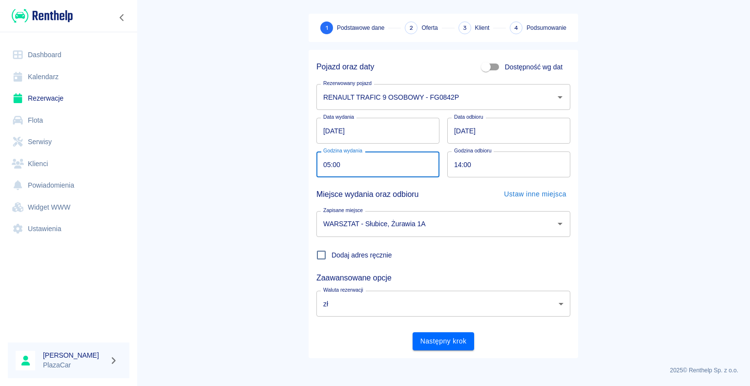
click at [326, 164] on input "05:00" at bounding box center [375, 164] width 116 height 26
type input "17:00"
click at [443, 344] on button "Następny krok" at bounding box center [444, 341] width 62 height 18
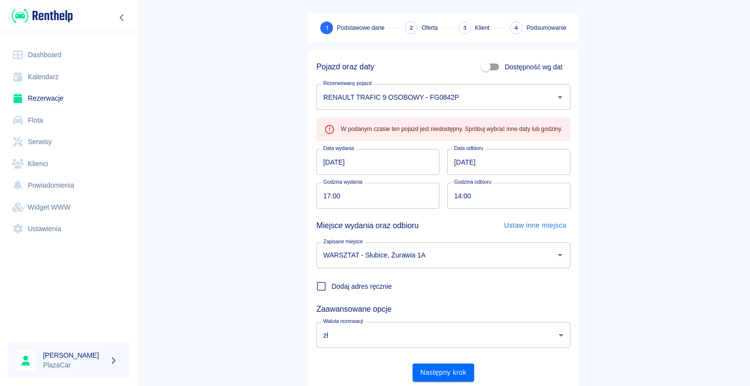
click at [45, 98] on link "Rezerwacje" at bounding box center [69, 98] width 122 height 22
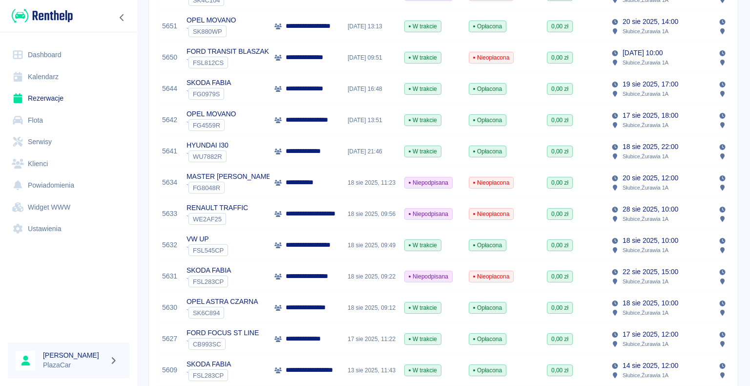
scroll to position [391, 0]
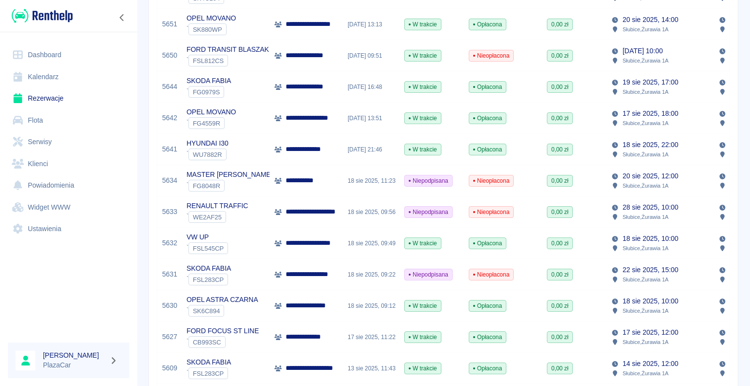
click at [264, 214] on div "RENAULT TRAFFIC ` WE2AF25" at bounding box center [226, 211] width 88 height 31
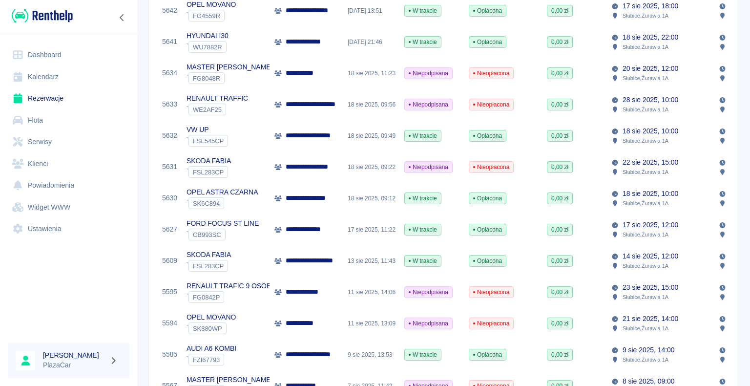
scroll to position [537, 0]
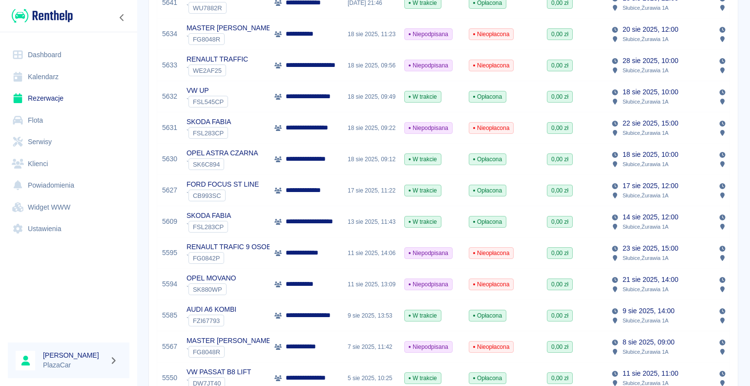
click at [248, 248] on p "RENAULT TRAFIC 9 OSOBOWY" at bounding box center [237, 247] width 101 height 10
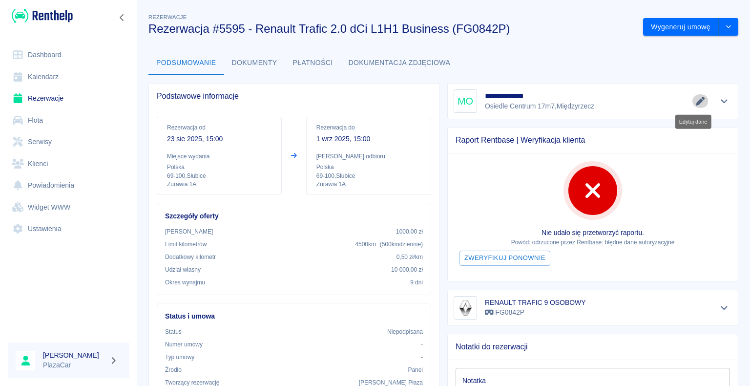
click at [695, 100] on icon "Edytuj dane" at bounding box center [700, 101] width 11 height 9
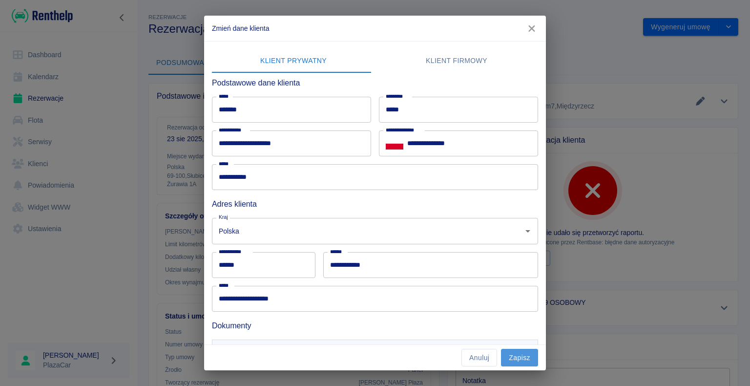
click at [520, 358] on button "Zapisz" at bounding box center [519, 358] width 37 height 18
click at [531, 28] on icon "button" at bounding box center [531, 28] width 6 height 6
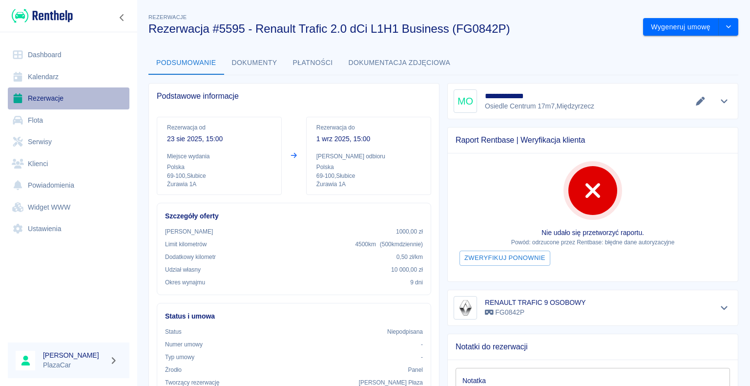
click at [47, 96] on link "Rezerwacje" at bounding box center [69, 98] width 122 height 22
